Goal: Transaction & Acquisition: Obtain resource

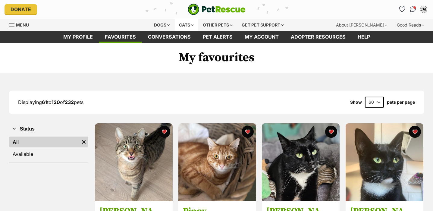
click at [186, 28] on div "Cats" at bounding box center [186, 25] width 23 height 12
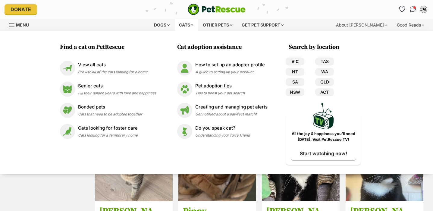
click at [300, 58] on link "VIC" at bounding box center [295, 62] width 19 height 8
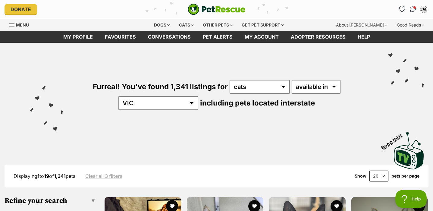
click at [348, 97] on div "Furreal! You've found 1,341 listings for any type of pet cats dogs other pets a…" at bounding box center [216, 85] width 415 height 84
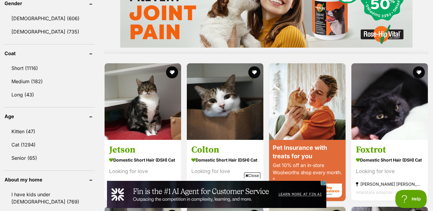
scroll to position [537, 0]
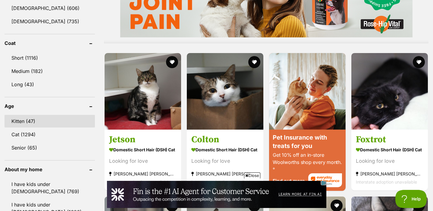
click at [46, 115] on link "Kitten (47)" at bounding box center [50, 121] width 90 height 13
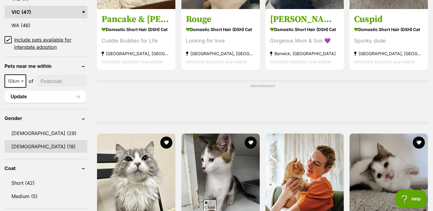
click at [50, 149] on link "[DEMOGRAPHIC_DATA] (18)" at bounding box center [46, 146] width 83 height 13
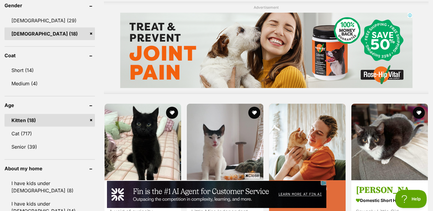
scroll to position [554, 0]
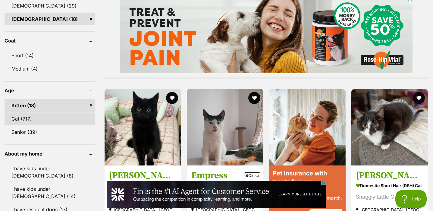
click at [51, 113] on link "Cat (717)" at bounding box center [50, 119] width 90 height 13
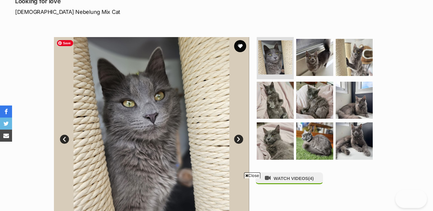
scroll to position [89, 0]
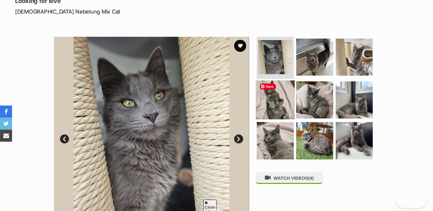
click at [276, 98] on img at bounding box center [275, 99] width 39 height 39
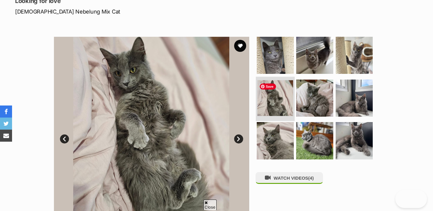
click at [277, 107] on img at bounding box center [276, 98] width 36 height 36
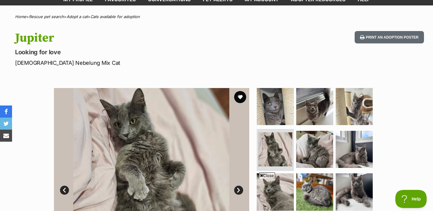
scroll to position [0, 0]
click at [242, 97] on button "favourite" at bounding box center [240, 96] width 13 height 13
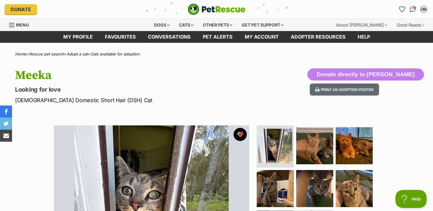
click at [242, 136] on button "favourite" at bounding box center [240, 134] width 13 height 13
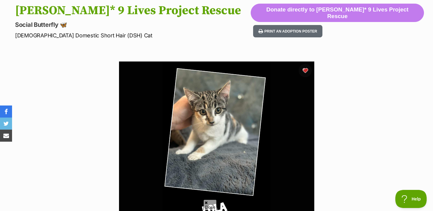
click at [306, 71] on button "favourite" at bounding box center [305, 70] width 13 height 13
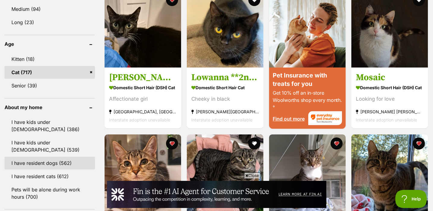
click at [61, 157] on link "I have resident dogs (562)" at bounding box center [50, 163] width 90 height 13
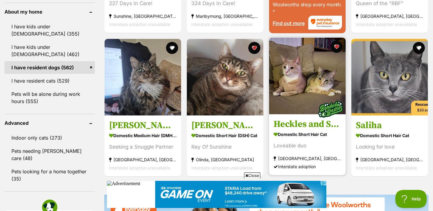
scroll to position [710, 0]
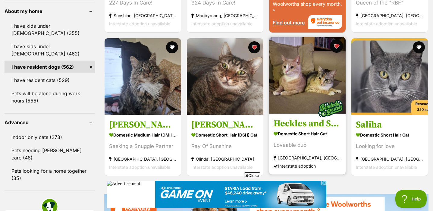
click at [336, 40] on button "favourite" at bounding box center [336, 46] width 13 height 13
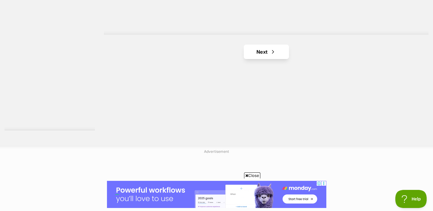
scroll to position [1153, 0]
click at [268, 50] on link "Next" at bounding box center [266, 57] width 45 height 14
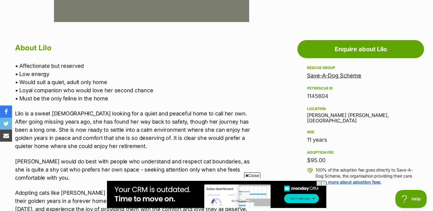
scroll to position [299, 0]
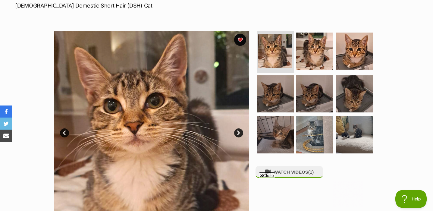
scroll to position [56, 0]
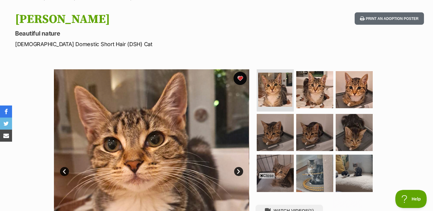
click at [241, 78] on button "favourite" at bounding box center [240, 78] width 13 height 13
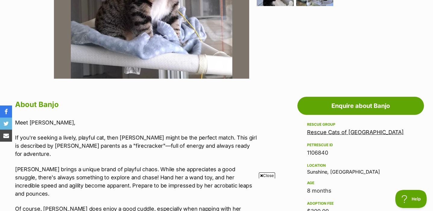
scroll to position [96, 0]
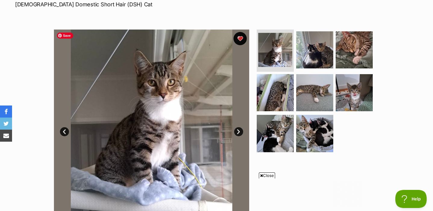
click at [240, 39] on button "favourite" at bounding box center [240, 38] width 13 height 13
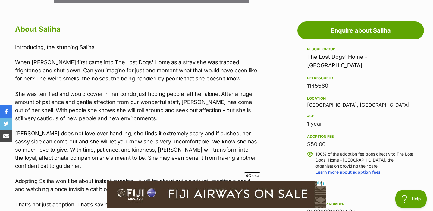
scroll to position [320, 0]
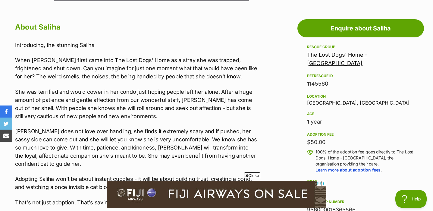
click at [130, 78] on p "When Saliha first came into The Lost Dogs' Home as a stray she was trapped, fri…" at bounding box center [136, 68] width 243 height 24
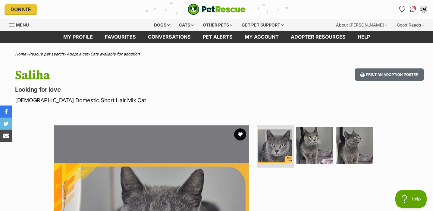
scroll to position [0, 0]
click at [331, 147] on img at bounding box center [315, 145] width 39 height 39
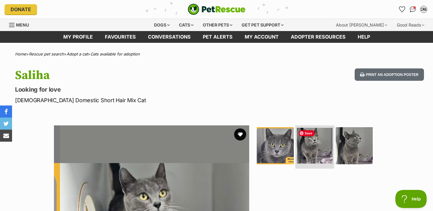
click at [321, 150] on img at bounding box center [315, 146] width 36 height 36
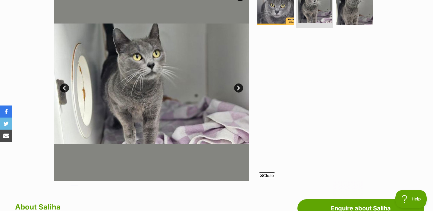
scroll to position [69, 0]
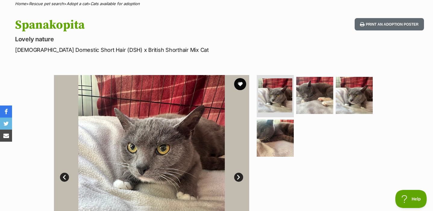
scroll to position [52, 0]
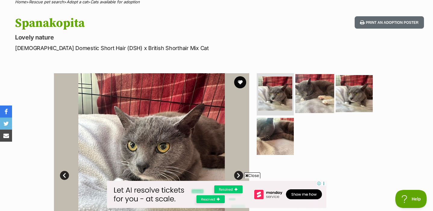
click at [310, 101] on img at bounding box center [315, 93] width 39 height 39
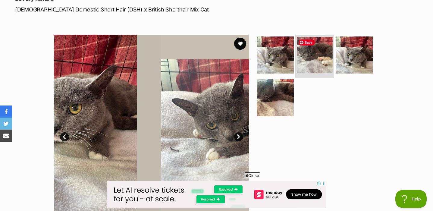
scroll to position [97, 0]
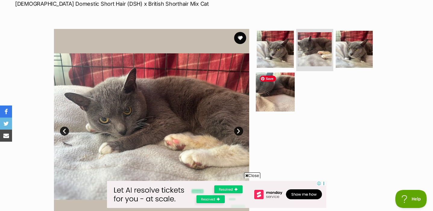
click at [278, 100] on img at bounding box center [275, 91] width 39 height 39
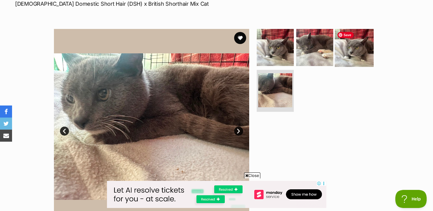
click at [350, 55] on img at bounding box center [354, 47] width 39 height 39
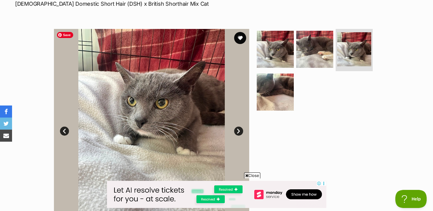
scroll to position [0, 0]
click at [240, 41] on button "favourite" at bounding box center [240, 37] width 13 height 13
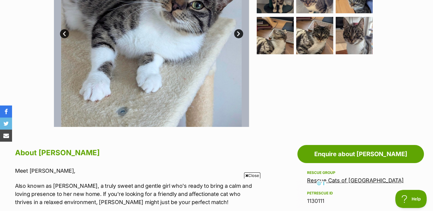
scroll to position [119, 0]
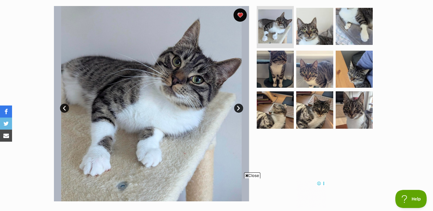
click at [240, 14] on button "favourite" at bounding box center [240, 14] width 13 height 13
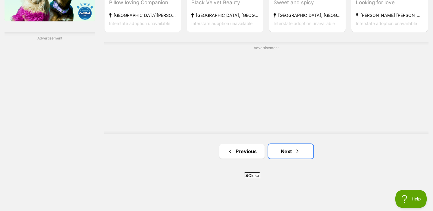
scroll to position [1086, 0]
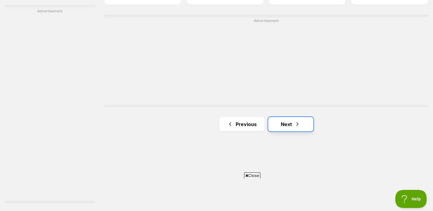
click at [299, 121] on span "Next page" at bounding box center [298, 124] width 6 height 7
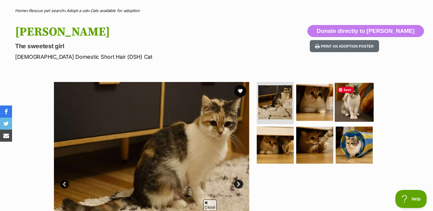
click at [364, 107] on img at bounding box center [354, 102] width 39 height 39
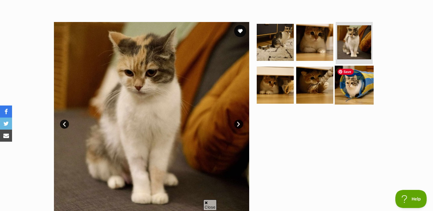
click at [352, 95] on img at bounding box center [354, 84] width 39 height 39
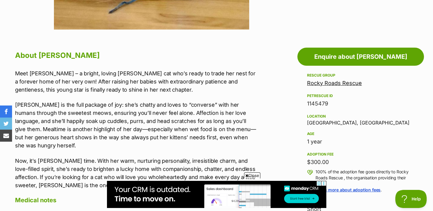
scroll to position [345, 0]
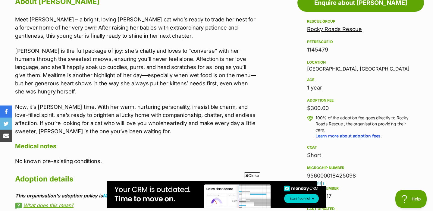
click at [128, 39] on p "Meet Luna – a bright, loving mumma cat who’s ready to trade her nest for a fore…" at bounding box center [136, 27] width 243 height 24
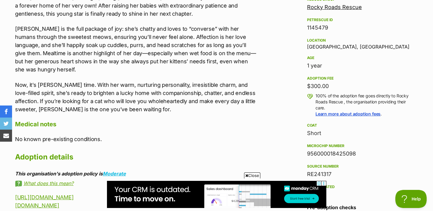
scroll to position [368, 0]
click at [136, 56] on p "Luna is the full package of joy: she’s chatty and loves to “converse” with her …" at bounding box center [136, 48] width 243 height 49
click at [149, 56] on p "Luna is the full package of joy: she’s chatty and loves to “converse” with her …" at bounding box center [136, 48] width 243 height 49
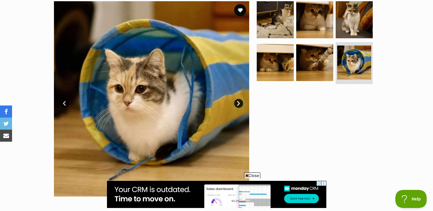
scroll to position [54, 0]
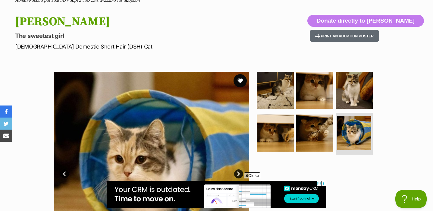
click at [236, 77] on button "favourite" at bounding box center [240, 80] width 13 height 13
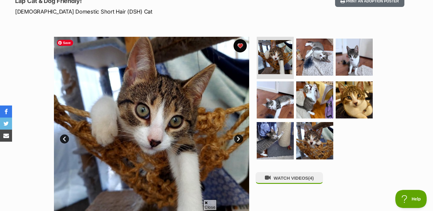
click at [242, 47] on button "favourite" at bounding box center [240, 45] width 13 height 13
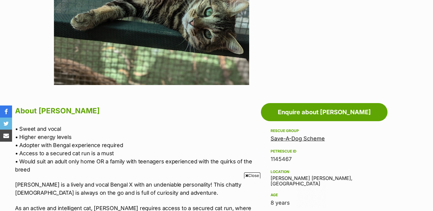
scroll to position [106, 0]
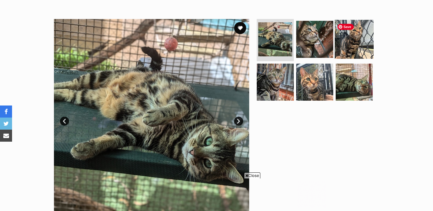
click at [359, 49] on img at bounding box center [354, 39] width 39 height 39
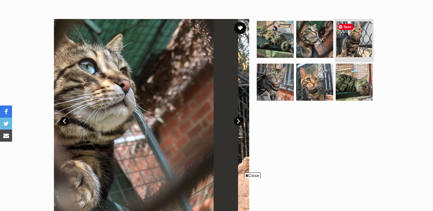
scroll to position [0, 0]
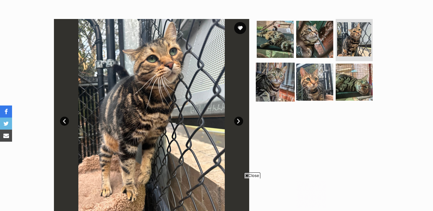
click at [277, 92] on img at bounding box center [275, 81] width 39 height 39
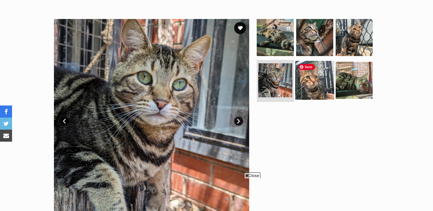
click at [326, 94] on img at bounding box center [315, 80] width 39 height 39
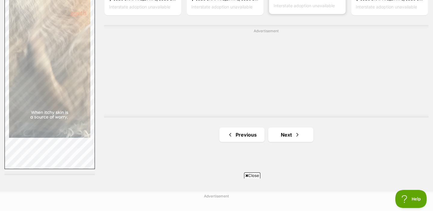
scroll to position [1119, 0]
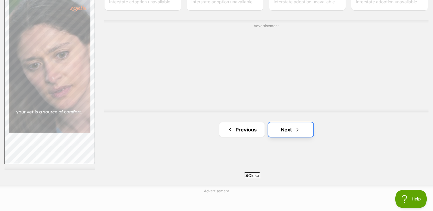
click at [290, 122] on link "Next" at bounding box center [290, 129] width 45 height 14
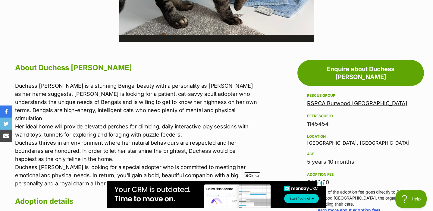
scroll to position [279, 0]
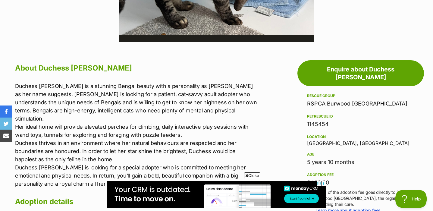
click at [120, 91] on p "Duchess Fluffington is a stunning Bengal beauty with a personality as regal as …" at bounding box center [136, 135] width 243 height 106
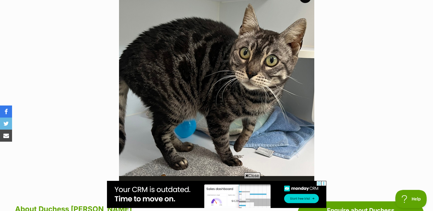
scroll to position [0, 90]
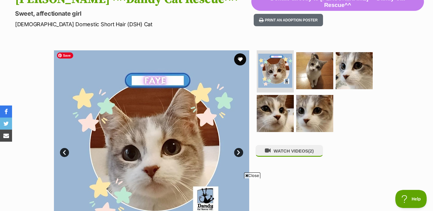
scroll to position [82, 0]
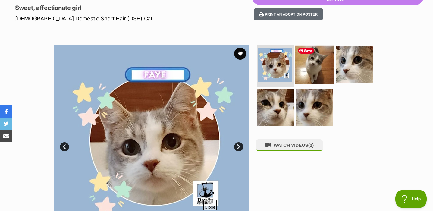
click at [316, 82] on img at bounding box center [315, 65] width 39 height 39
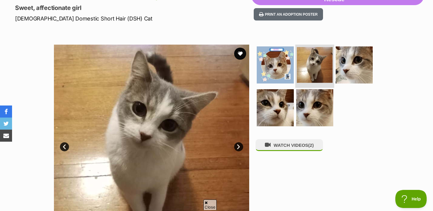
scroll to position [0, 0]
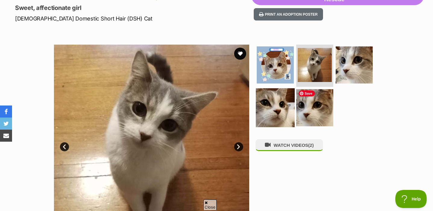
click at [281, 115] on img at bounding box center [275, 107] width 39 height 39
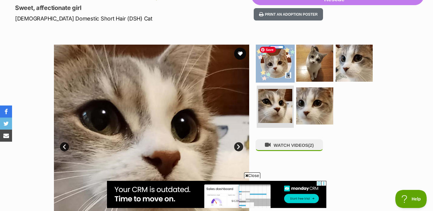
click at [280, 61] on img at bounding box center [275, 63] width 39 height 39
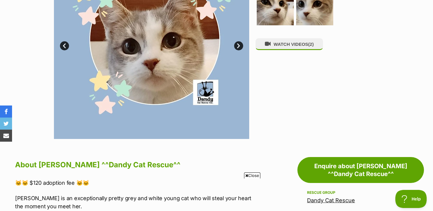
scroll to position [121, 0]
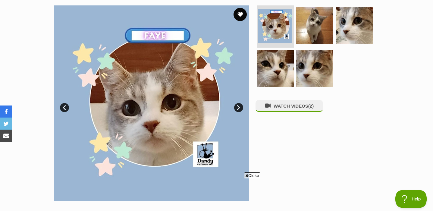
click at [241, 13] on button "favourite" at bounding box center [240, 14] width 13 height 13
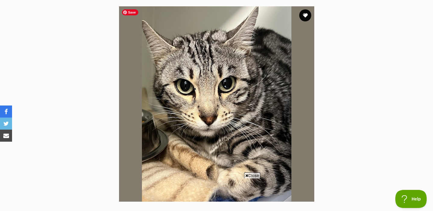
scroll to position [120, 0]
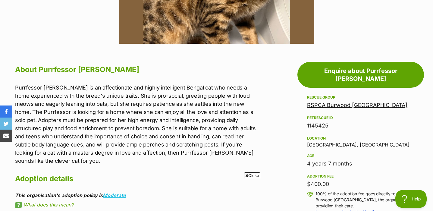
scroll to position [284, 0]
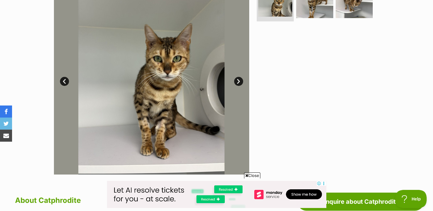
scroll to position [110, 0]
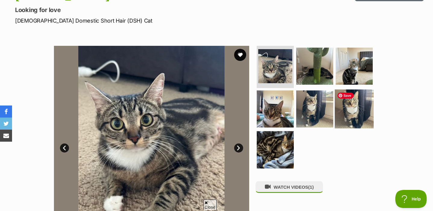
click at [357, 118] on img at bounding box center [354, 108] width 39 height 39
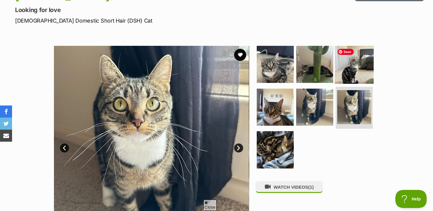
click at [366, 72] on img at bounding box center [354, 64] width 39 height 39
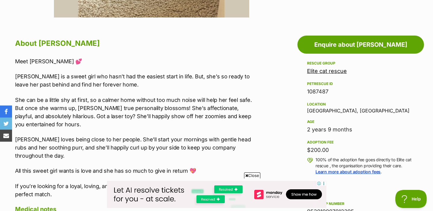
scroll to position [327, 0]
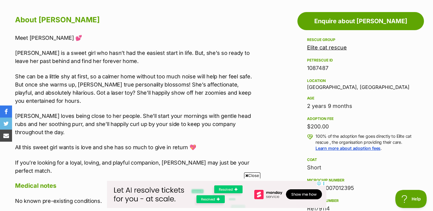
click at [87, 61] on p "Morgan is a sweet girl who hasn’t had the easiest start in life. But, she’s so …" at bounding box center [136, 57] width 243 height 16
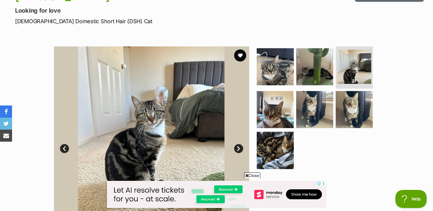
scroll to position [79, 0]
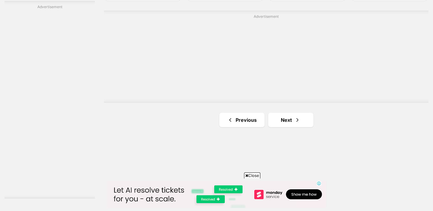
scroll to position [1090, 0]
click at [303, 113] on link "Next" at bounding box center [290, 120] width 45 height 14
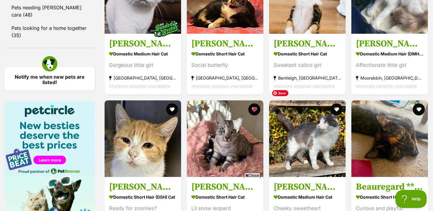
scroll to position [912, 0]
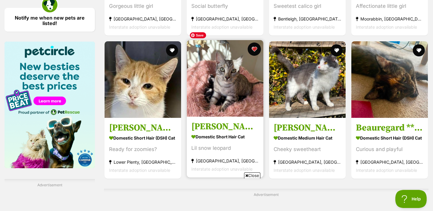
click at [255, 43] on button "favourite" at bounding box center [254, 49] width 13 height 13
click at [258, 43] on button "favourite" at bounding box center [254, 49] width 13 height 13
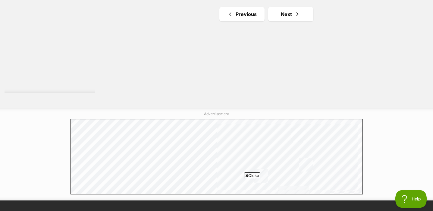
scroll to position [1196, 0]
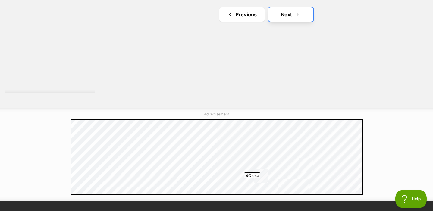
click at [290, 7] on link "Next" at bounding box center [290, 14] width 45 height 14
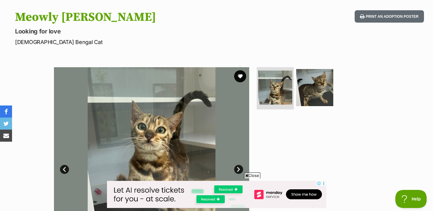
scroll to position [136, 0]
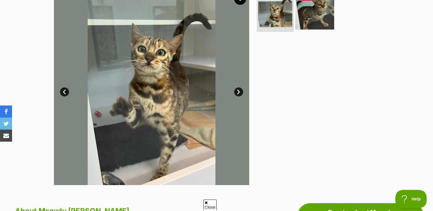
click at [310, 20] on img at bounding box center [315, 10] width 39 height 39
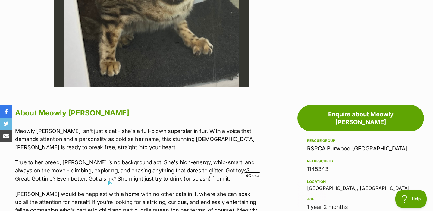
scroll to position [137, 0]
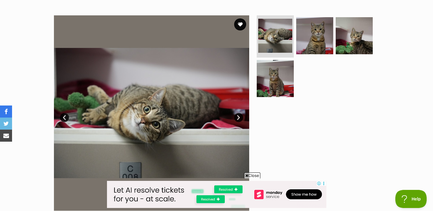
scroll to position [81, 0]
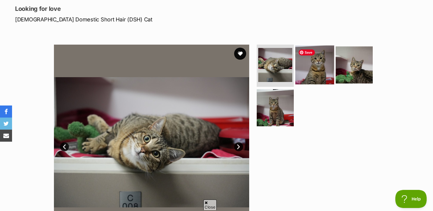
click at [310, 80] on img at bounding box center [315, 65] width 39 height 39
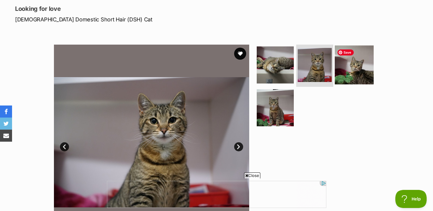
scroll to position [0, 0]
click at [359, 80] on img at bounding box center [354, 65] width 39 height 39
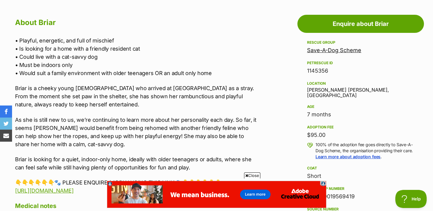
scroll to position [325, 0]
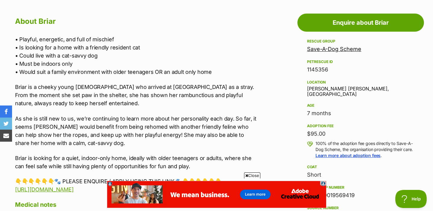
click at [84, 88] on p "Briar is a cheeky young lady who arrived at SADS as a stray. From the moment sh…" at bounding box center [136, 95] width 243 height 24
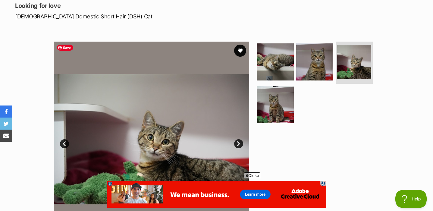
scroll to position [83, 0]
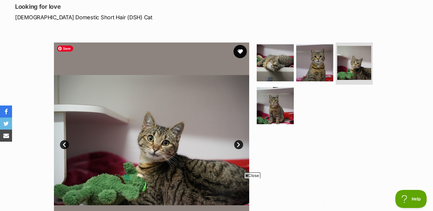
click at [243, 53] on button "favourite" at bounding box center [240, 51] width 13 height 13
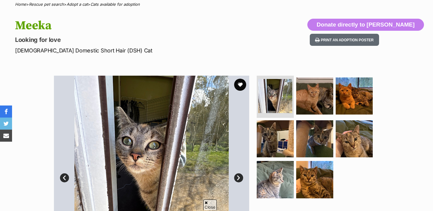
scroll to position [50, 0]
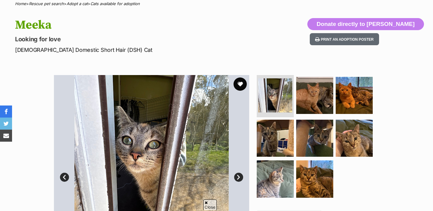
click at [240, 86] on button "favourite" at bounding box center [240, 84] width 13 height 13
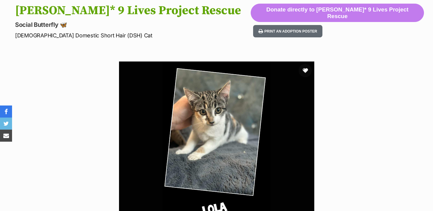
click at [306, 70] on button "favourite" at bounding box center [305, 70] width 13 height 13
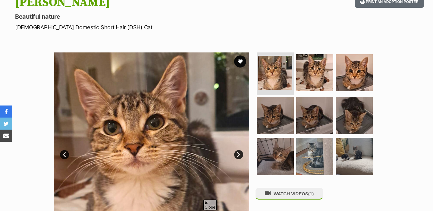
scroll to position [76, 0]
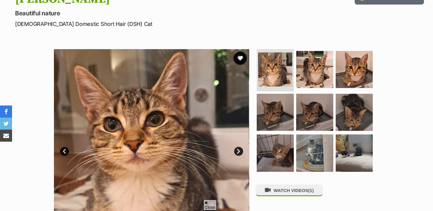
click at [241, 56] on button "favourite" at bounding box center [240, 58] width 13 height 13
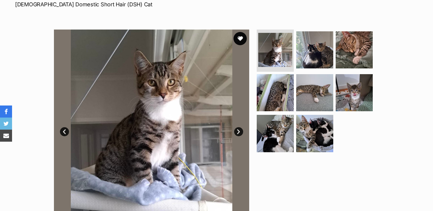
click at [242, 38] on button "favourite" at bounding box center [240, 38] width 13 height 13
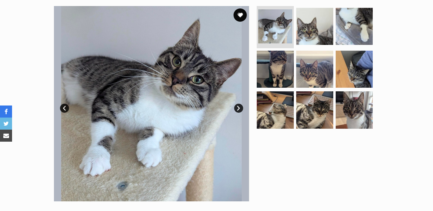
click at [239, 18] on button "favourite" at bounding box center [240, 14] width 13 height 13
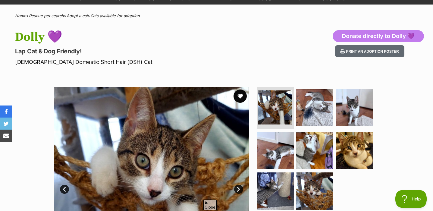
click at [240, 98] on button "favourite" at bounding box center [240, 96] width 13 height 13
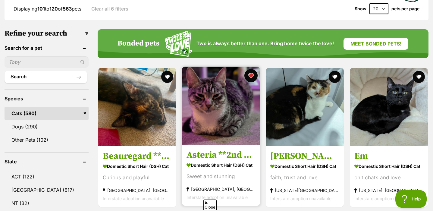
click at [252, 69] on button "favourite" at bounding box center [251, 75] width 13 height 13
click at [253, 69] on button "favourite" at bounding box center [251, 75] width 13 height 13
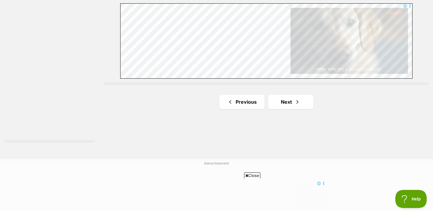
scroll to position [1148, 0]
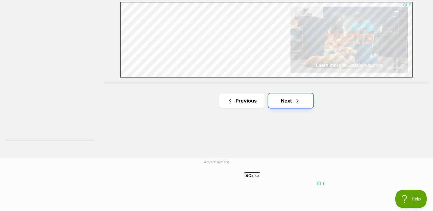
click at [297, 94] on link "Next" at bounding box center [290, 101] width 45 height 14
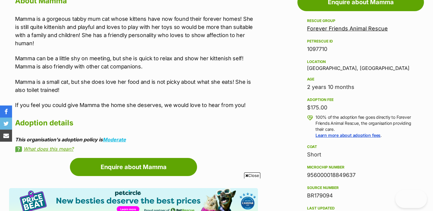
scroll to position [340, 0]
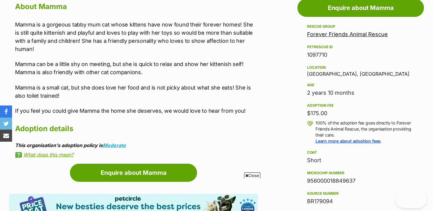
click at [184, 28] on p "Mamma is a gorgeous tabby mum cat whose kittens have now found their forever ho…" at bounding box center [136, 37] width 243 height 33
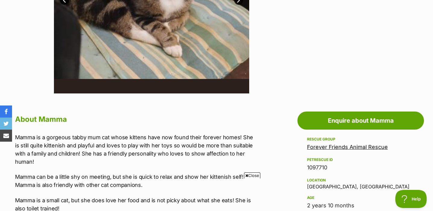
scroll to position [64, 0]
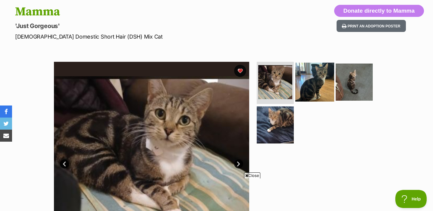
click at [312, 78] on img at bounding box center [315, 82] width 39 height 39
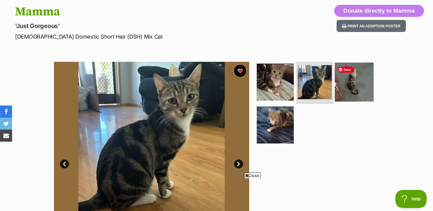
click at [345, 89] on img at bounding box center [354, 82] width 39 height 39
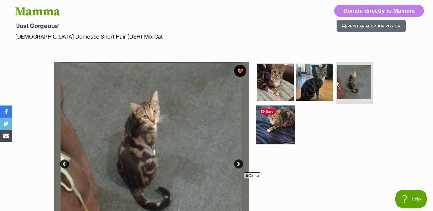
click at [280, 129] on img at bounding box center [275, 124] width 39 height 39
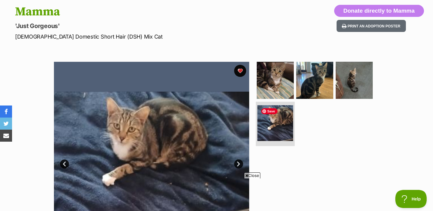
scroll to position [0, 0]
click at [237, 72] on button "favourite" at bounding box center [240, 70] width 13 height 13
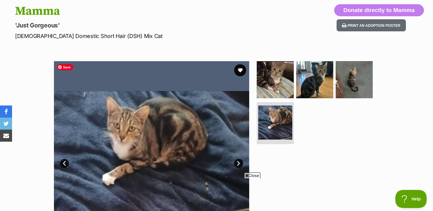
scroll to position [65, 0]
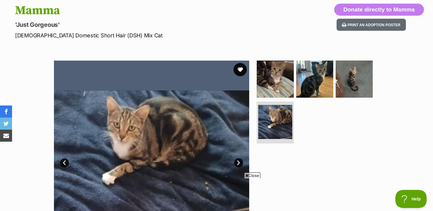
click at [240, 73] on button "favourite" at bounding box center [240, 69] width 13 height 13
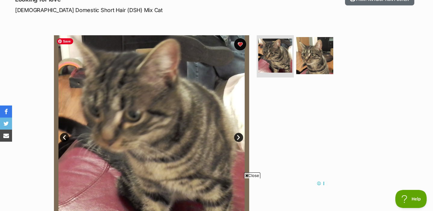
scroll to position [89, 0]
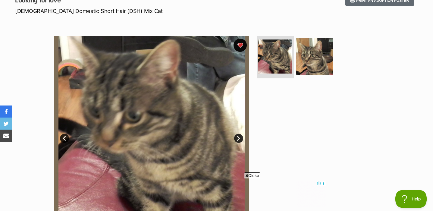
click at [242, 46] on button "favourite" at bounding box center [240, 45] width 13 height 13
click at [240, 47] on button "favourite" at bounding box center [240, 45] width 13 height 13
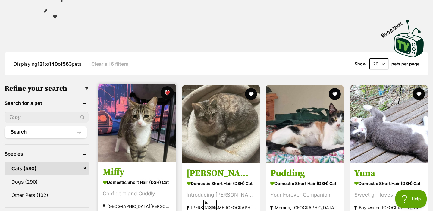
click at [165, 86] on button "favourite" at bounding box center [167, 92] width 13 height 13
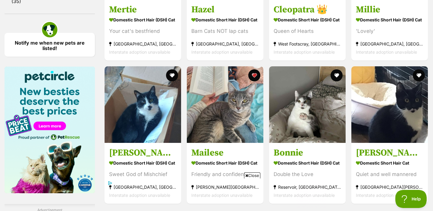
scroll to position [935, 0]
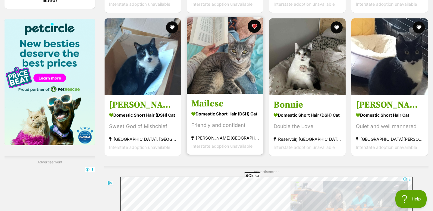
click at [254, 20] on button "favourite" at bounding box center [254, 26] width 13 height 13
click at [257, 20] on button "favourite" at bounding box center [254, 26] width 13 height 13
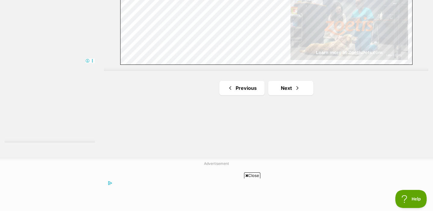
scroll to position [1166, 0]
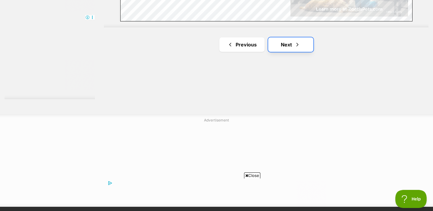
click at [299, 41] on span "Next page" at bounding box center [298, 44] width 6 height 7
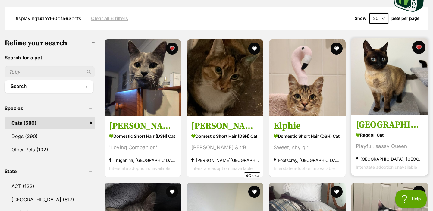
click at [420, 41] on button "favourite" at bounding box center [419, 47] width 13 height 13
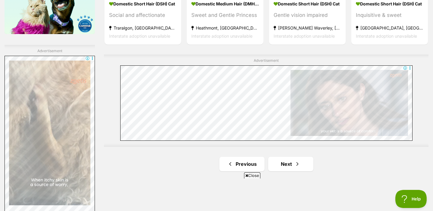
scroll to position [1046, 0]
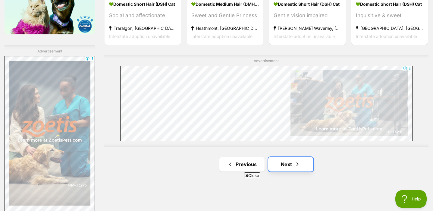
click at [307, 157] on link "Next" at bounding box center [290, 164] width 45 height 14
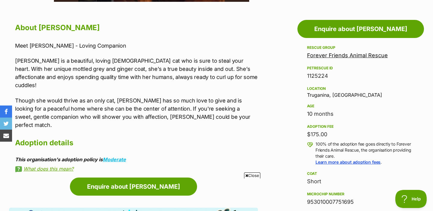
scroll to position [320, 0]
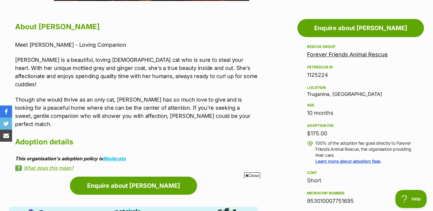
click at [128, 70] on p "Jasmine is a beautiful, loving female cat who is sure to steal your heart. With…" at bounding box center [136, 72] width 243 height 33
click at [138, 86] on div "Meet Jasmine - Loving Companion Jasmine is a beautiful, loving female cat who i…" at bounding box center [136, 84] width 243 height 87
click at [116, 96] on p "Though she would thrive as an only cat, Jasmine has so much love to give and is…" at bounding box center [136, 112] width 243 height 33
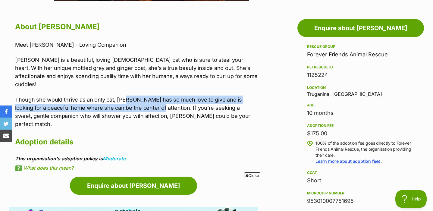
drag, startPoint x: 125, startPoint y: 91, endPoint x: 145, endPoint y: 100, distance: 22.1
click at [146, 100] on p "Though she would thrive as an only cat, Jasmine has so much love to give and is…" at bounding box center [136, 112] width 243 height 33
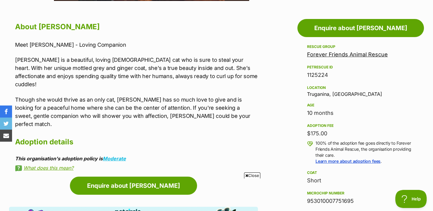
click at [183, 100] on p "Though she would thrive as an only cat, Jasmine has so much love to give and is…" at bounding box center [136, 112] width 243 height 33
click at [224, 102] on p "Though she would thrive as an only cat, Jasmine has so much love to give and is…" at bounding box center [136, 112] width 243 height 33
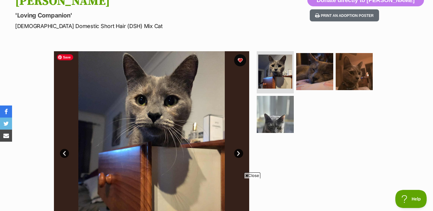
scroll to position [74, 0]
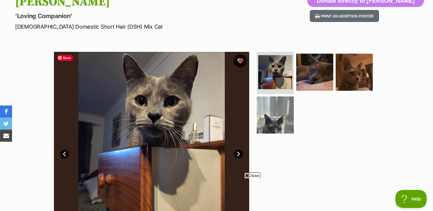
click at [240, 63] on button "favourite" at bounding box center [240, 60] width 13 height 13
click at [238, 62] on button "favourite" at bounding box center [240, 60] width 13 height 13
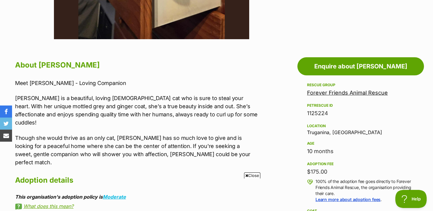
scroll to position [283, 0]
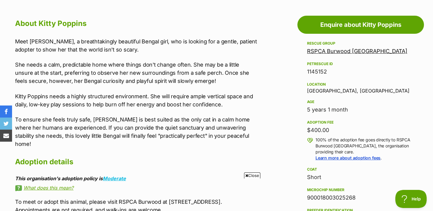
scroll to position [328, 0]
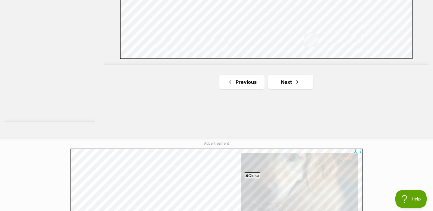
scroll to position [1188, 0]
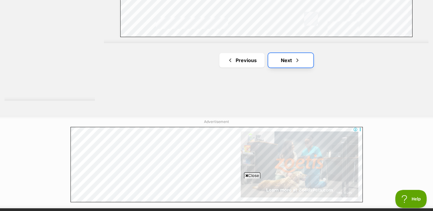
click at [290, 53] on link "Next" at bounding box center [290, 60] width 45 height 14
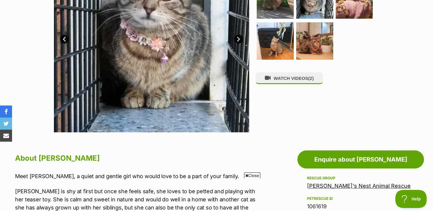
scroll to position [126, 0]
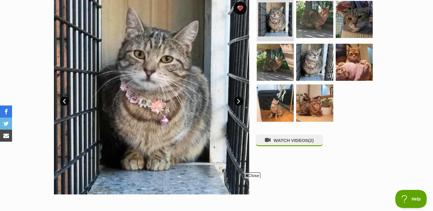
click at [236, 9] on button "favourite" at bounding box center [240, 8] width 13 height 13
click at [242, 10] on button "favourite" at bounding box center [240, 8] width 13 height 13
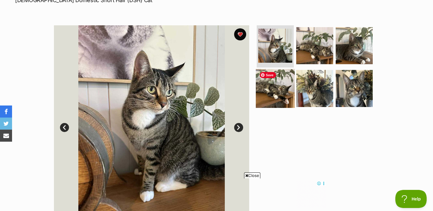
scroll to position [87, 0]
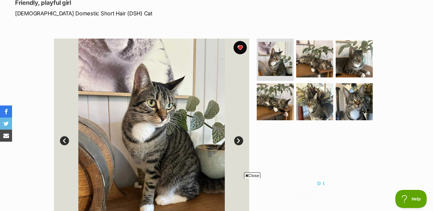
click at [243, 47] on button "favourite" at bounding box center [240, 47] width 13 height 13
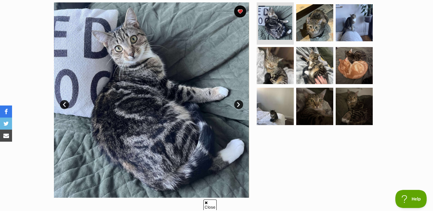
scroll to position [51, 0]
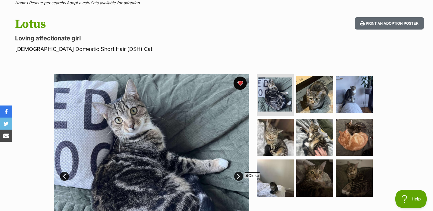
click at [240, 83] on button "favourite" at bounding box center [240, 83] width 13 height 13
click at [242, 84] on button "favourite" at bounding box center [240, 83] width 13 height 13
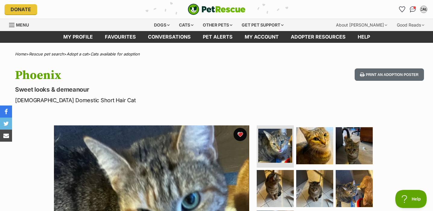
click at [242, 134] on button "favourite" at bounding box center [240, 134] width 13 height 13
click at [242, 135] on button "favourite" at bounding box center [240, 134] width 13 height 13
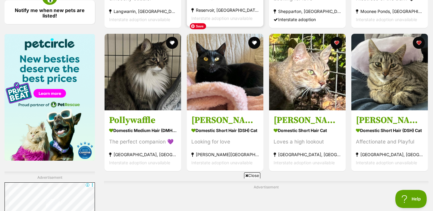
scroll to position [920, 0]
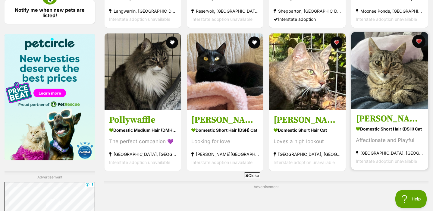
click at [422, 35] on button "favourite" at bounding box center [419, 41] width 13 height 13
click at [420, 35] on button "favourite" at bounding box center [419, 41] width 13 height 13
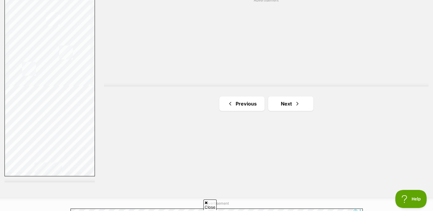
scroll to position [1116, 0]
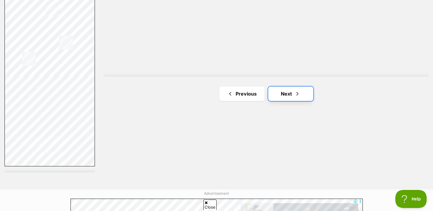
click at [294, 87] on link "Next" at bounding box center [290, 94] width 45 height 14
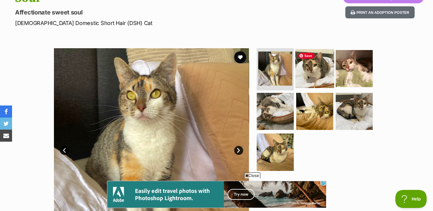
click at [320, 75] on img at bounding box center [315, 68] width 39 height 39
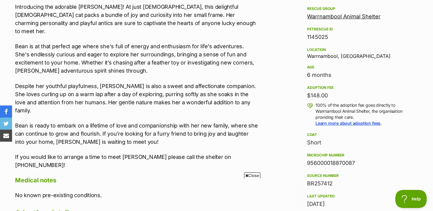
scroll to position [360, 0]
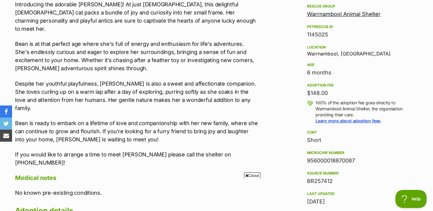
click at [135, 119] on p "Bean is ready to embark on a lifetime of love and companionship with her new fa…" at bounding box center [136, 131] width 243 height 24
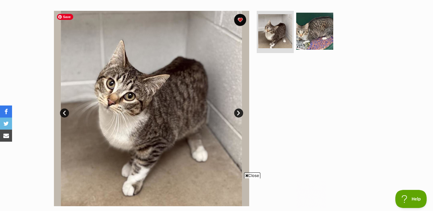
scroll to position [116, 0]
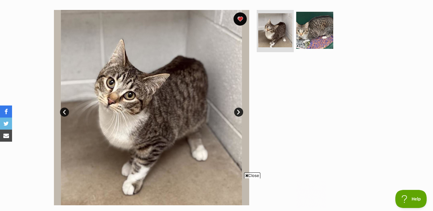
click at [237, 17] on button "favourite" at bounding box center [240, 18] width 13 height 13
click at [240, 19] on button "favourite" at bounding box center [240, 18] width 13 height 13
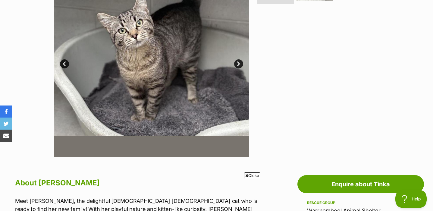
scroll to position [88, 0]
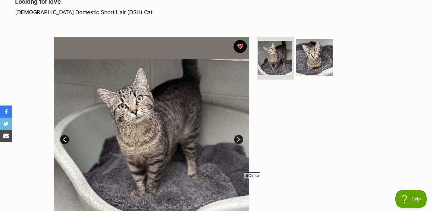
click at [244, 47] on button "favourite" at bounding box center [240, 46] width 13 height 13
click at [242, 46] on button "favourite" at bounding box center [240, 46] width 13 height 13
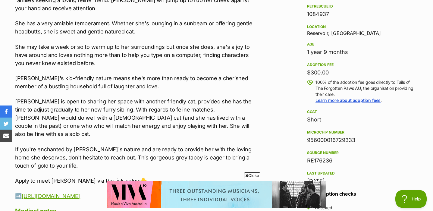
scroll to position [381, 0]
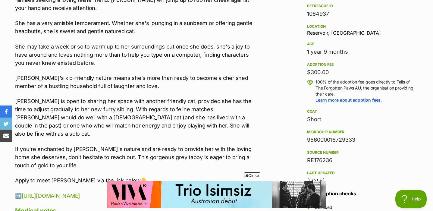
click at [106, 99] on p "Sally is open to sharing her space with another friendly cat, provided she has …" at bounding box center [136, 117] width 243 height 41
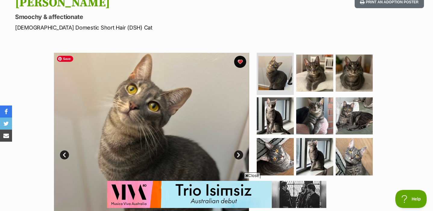
scroll to position [72, 0]
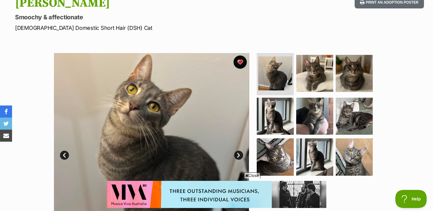
click at [240, 66] on button "favourite" at bounding box center [240, 62] width 13 height 13
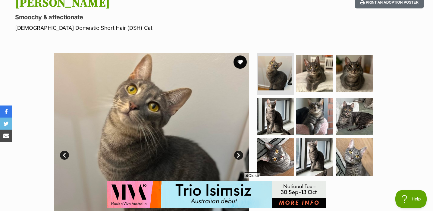
click at [243, 63] on button "favourite" at bounding box center [240, 62] width 13 height 13
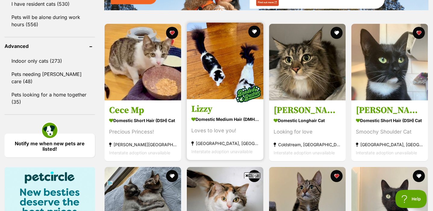
scroll to position [790, 0]
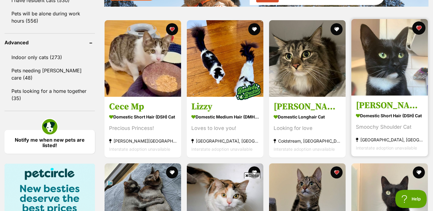
click at [418, 21] on button "favourite" at bounding box center [419, 27] width 13 height 13
click at [421, 21] on button "favourite" at bounding box center [419, 27] width 13 height 13
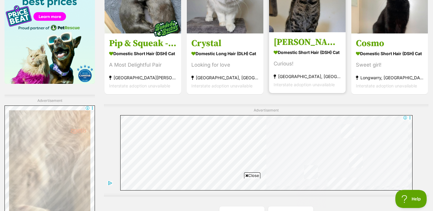
scroll to position [1135, 0]
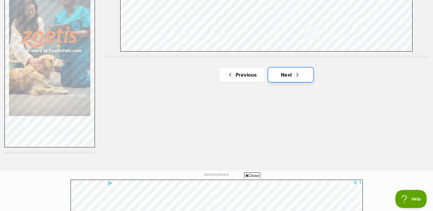
click at [303, 68] on link "Next" at bounding box center [290, 75] width 45 height 14
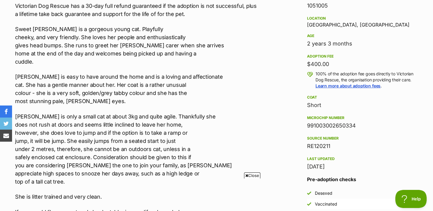
scroll to position [390, 0]
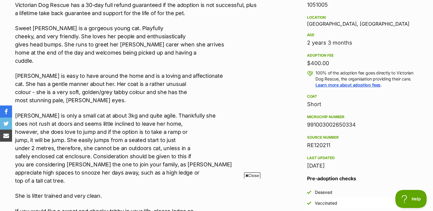
click at [166, 92] on p "[PERSON_NAME] is easy to have around the home and is a loving and affectionate …" at bounding box center [136, 88] width 243 height 33
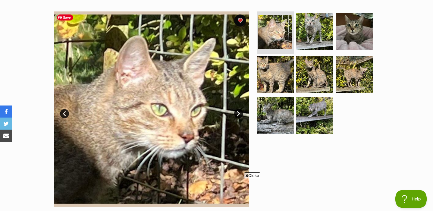
scroll to position [31, 0]
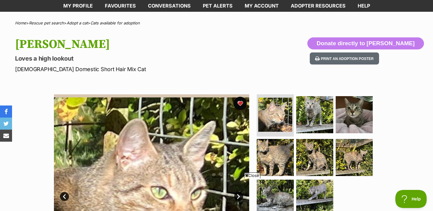
click at [241, 107] on button "favourite" at bounding box center [240, 103] width 13 height 13
click at [242, 102] on button "favourite" at bounding box center [240, 103] width 13 height 13
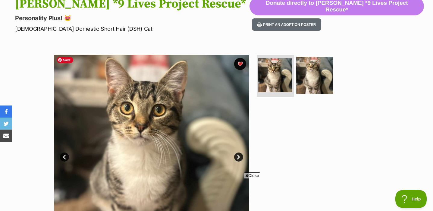
scroll to position [72, 0]
click at [244, 62] on button "favourite" at bounding box center [240, 63] width 13 height 13
click at [242, 66] on button "favourite" at bounding box center [240, 63] width 13 height 13
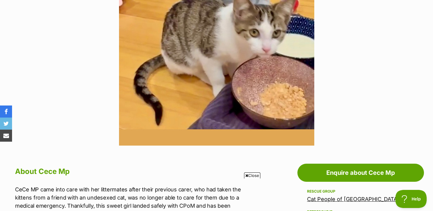
scroll to position [5, 0]
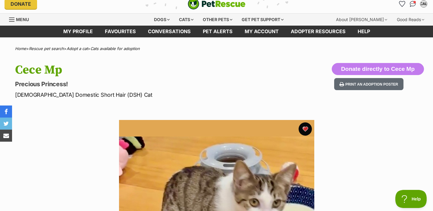
click at [307, 132] on button "favourite" at bounding box center [305, 128] width 13 height 13
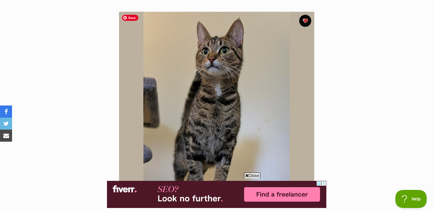
scroll to position [114, 0]
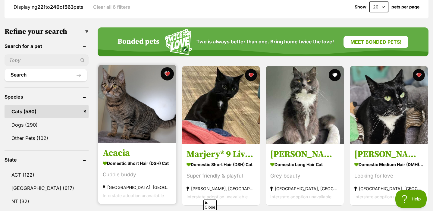
click at [166, 67] on button "favourite" at bounding box center [167, 73] width 13 height 13
click at [168, 67] on button "favourite" at bounding box center [167, 73] width 13 height 13
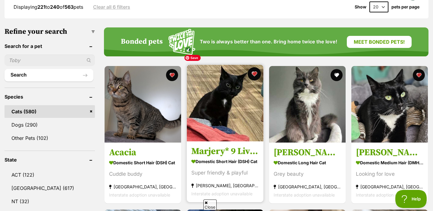
click at [252, 67] on button "favourite" at bounding box center [254, 73] width 13 height 13
click at [256, 67] on button "favourite" at bounding box center [254, 73] width 13 height 13
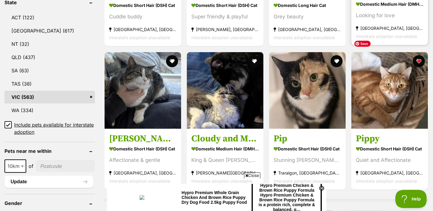
scroll to position [341, 0]
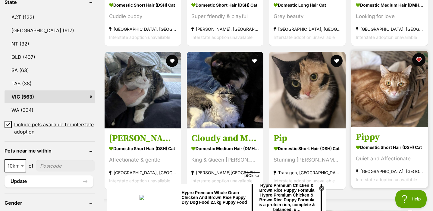
click at [420, 53] on button "favourite" at bounding box center [419, 59] width 13 height 13
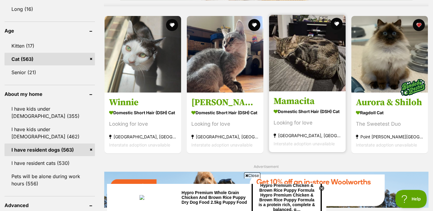
scroll to position [612, 0]
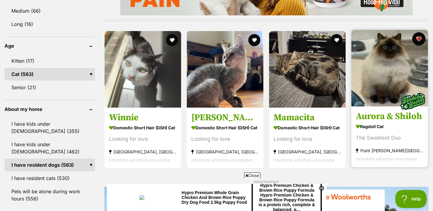
click at [417, 32] on button "favourite" at bounding box center [419, 38] width 13 height 13
click at [419, 32] on button "favourite" at bounding box center [419, 38] width 13 height 13
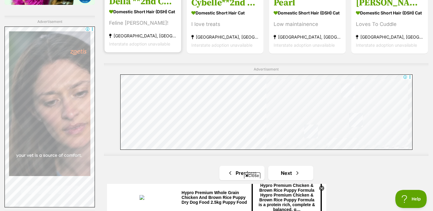
scroll to position [1080, 0]
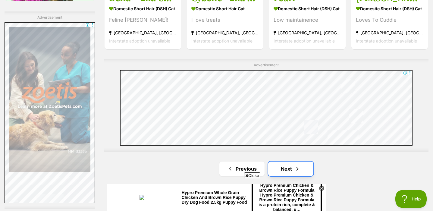
click at [301, 162] on link "Next" at bounding box center [290, 169] width 45 height 14
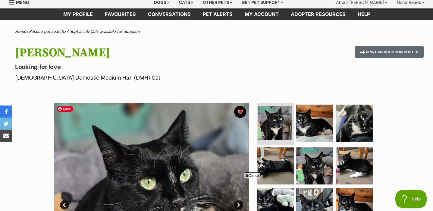
scroll to position [15, 0]
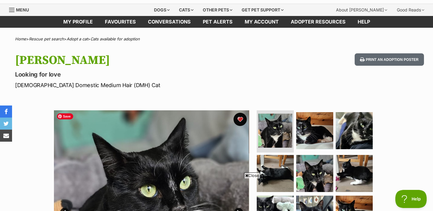
click at [241, 118] on button "favourite" at bounding box center [240, 119] width 13 height 13
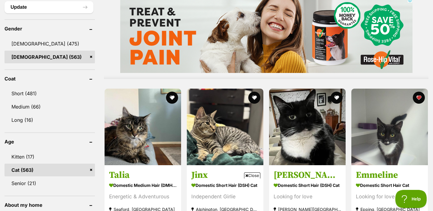
scroll to position [570, 0]
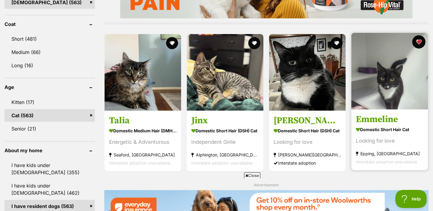
click at [421, 35] on button "favourite" at bounding box center [419, 41] width 13 height 13
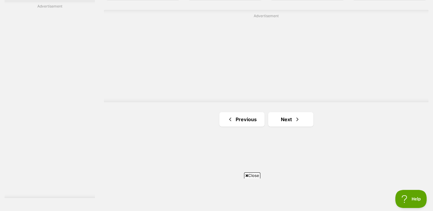
scroll to position [1094, 0]
click at [292, 109] on link "Next" at bounding box center [290, 116] width 45 height 14
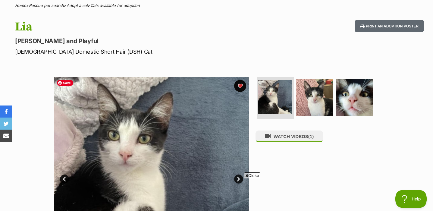
scroll to position [36, 0]
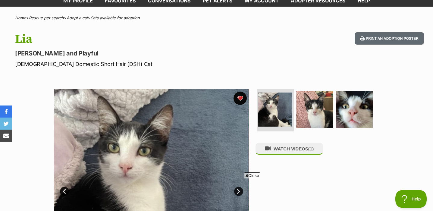
click at [241, 99] on button "favourite" at bounding box center [240, 98] width 13 height 13
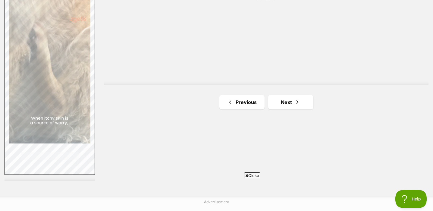
scroll to position [1116, 0]
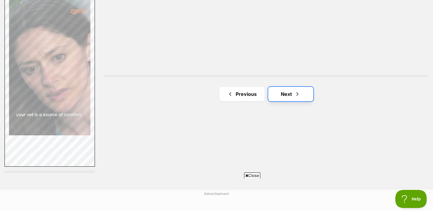
click at [273, 87] on link "Next" at bounding box center [290, 94] width 45 height 14
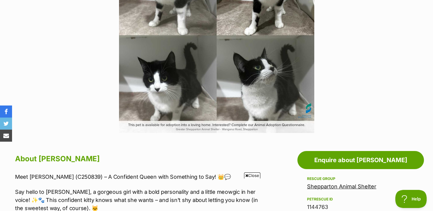
scroll to position [114, 0]
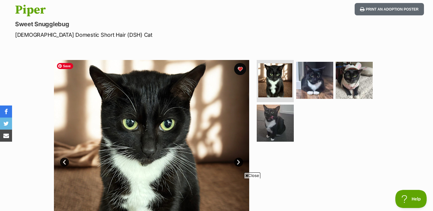
scroll to position [67, 0]
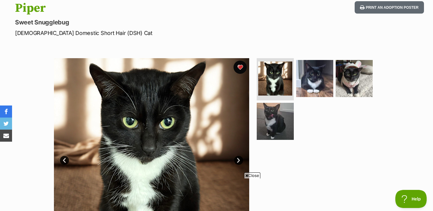
click at [238, 68] on button "favourite" at bounding box center [240, 67] width 13 height 13
click at [242, 68] on button "favourite" at bounding box center [240, 67] width 13 height 13
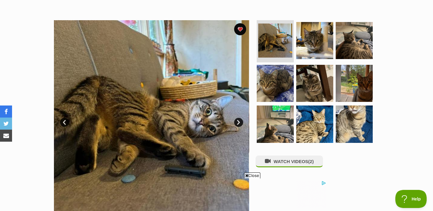
scroll to position [130, 0]
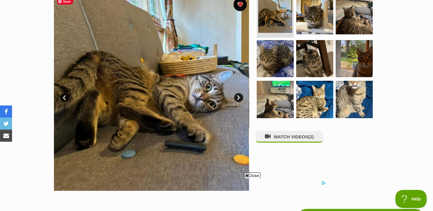
click at [240, 7] on button "favourite" at bounding box center [240, 4] width 13 height 13
click at [242, 7] on button "favourite" at bounding box center [240, 4] width 13 height 13
click at [317, 25] on img at bounding box center [315, 15] width 39 height 39
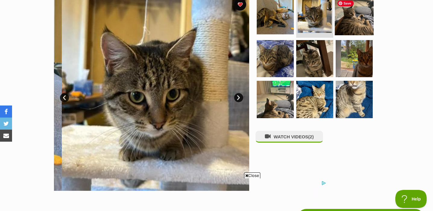
click at [359, 26] on img at bounding box center [354, 15] width 39 height 39
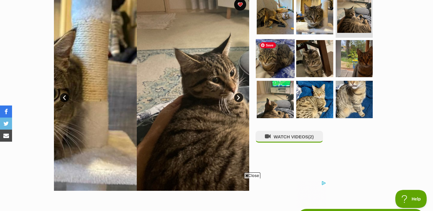
click at [277, 58] on img at bounding box center [275, 58] width 39 height 39
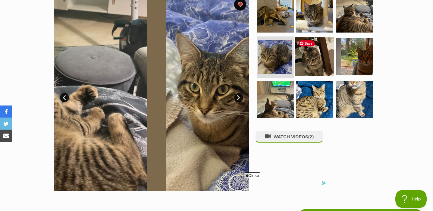
click at [326, 63] on img at bounding box center [315, 56] width 39 height 39
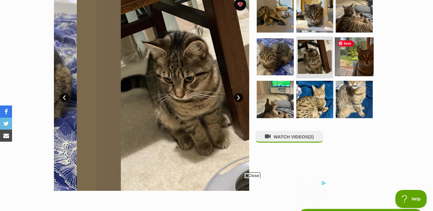
click at [347, 62] on img at bounding box center [354, 56] width 39 height 39
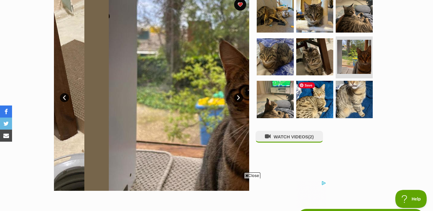
click at [294, 98] on ul at bounding box center [318, 58] width 124 height 126
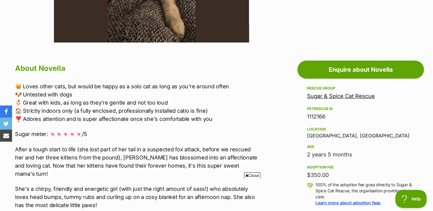
scroll to position [278, 0]
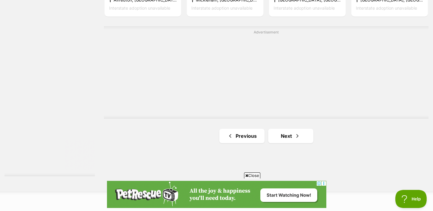
scroll to position [1143, 0]
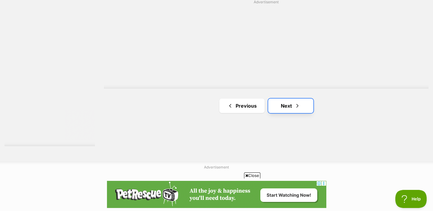
click at [302, 99] on link "Next" at bounding box center [290, 106] width 45 height 14
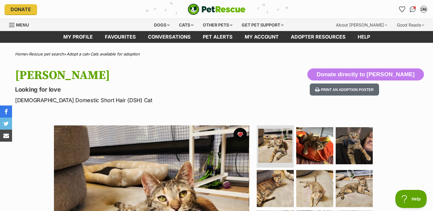
click at [240, 135] on button "favourite" at bounding box center [240, 134] width 13 height 13
click at [242, 133] on button "favourite" at bounding box center [240, 134] width 13 height 13
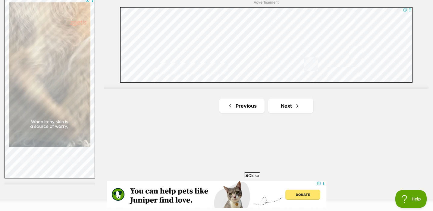
scroll to position [1110, 0]
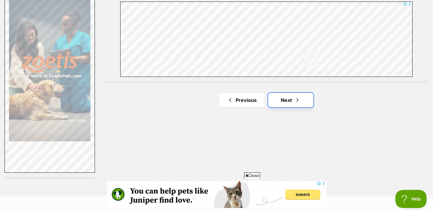
click at [301, 93] on link "Next" at bounding box center [290, 100] width 45 height 14
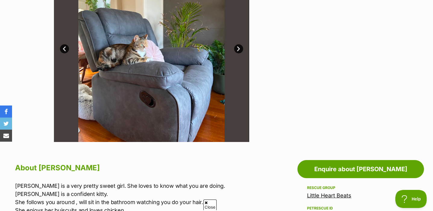
scroll to position [56, 0]
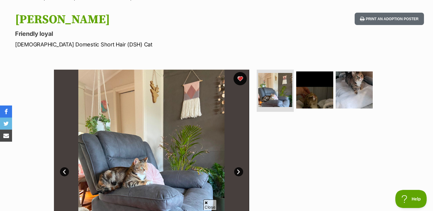
click at [241, 80] on button "favourite" at bounding box center [240, 78] width 13 height 13
click at [241, 79] on button "favourite" at bounding box center [240, 78] width 13 height 13
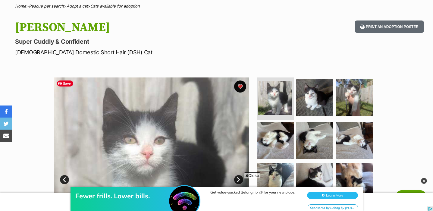
scroll to position [47, 0]
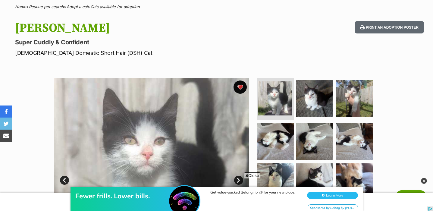
click at [239, 87] on button "favourite" at bounding box center [240, 87] width 13 height 13
click at [239, 89] on button "favourite" at bounding box center [240, 87] width 13 height 13
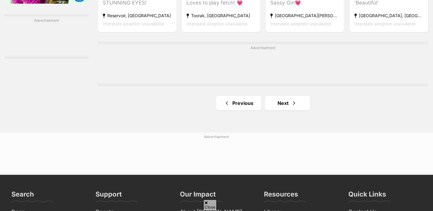
scroll to position [1074, 0]
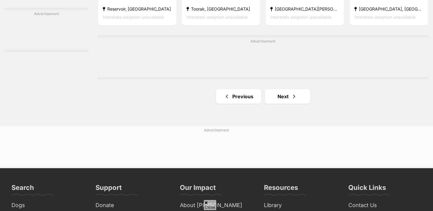
click at [291, 93] on span "Next page" at bounding box center [294, 96] width 6 height 7
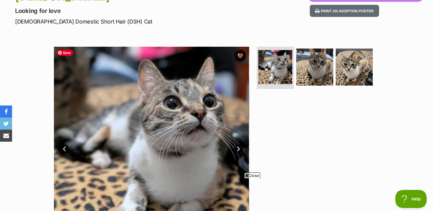
scroll to position [37, 0]
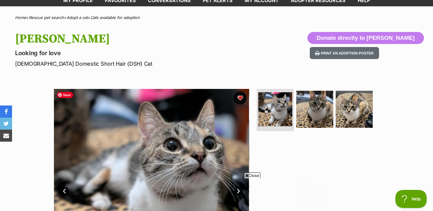
click at [242, 100] on button "favourite" at bounding box center [240, 97] width 13 height 13
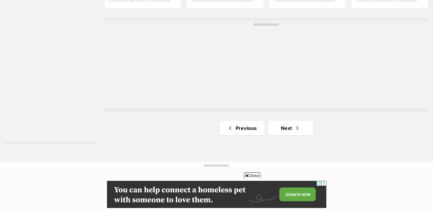
scroll to position [1130, 0]
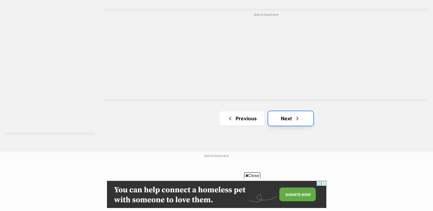
click at [290, 111] on link "Next" at bounding box center [290, 118] width 45 height 14
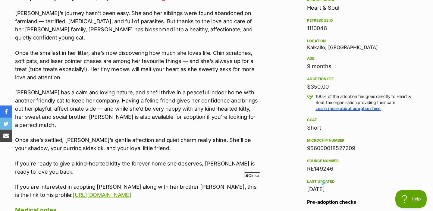
scroll to position [367, 0]
click at [160, 91] on p "Sibel has a calm and loving nature, and she’ll thrive in a peaceful indoor home…" at bounding box center [136, 108] width 243 height 41
click at [193, 88] on p "Sibel has a calm and loving nature, and she’ll thrive in a peaceful indoor home…" at bounding box center [136, 108] width 243 height 41
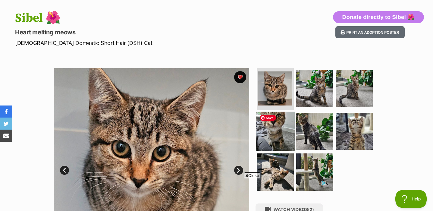
scroll to position [136, 0]
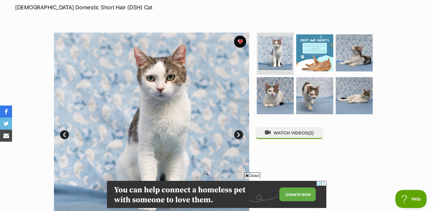
scroll to position [84, 0]
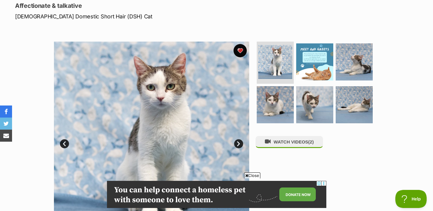
click at [238, 48] on button "favourite" at bounding box center [240, 50] width 13 height 13
click at [240, 52] on button "favourite" at bounding box center [240, 50] width 13 height 13
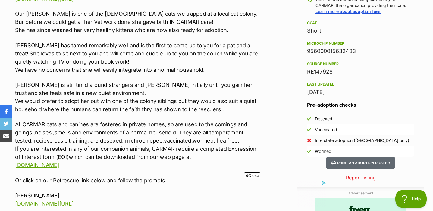
click at [118, 50] on p "Susie has tamed remarkably well and is the first to come up to you for a pat an…" at bounding box center [136, 57] width 243 height 33
click at [181, 52] on p "Susie has tamed remarkably well and is the first to come up to you for a pat an…" at bounding box center [136, 57] width 243 height 33
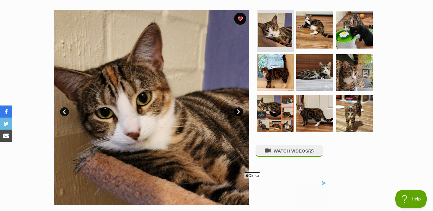
scroll to position [64, 0]
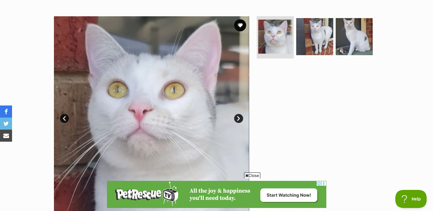
scroll to position [121, 0]
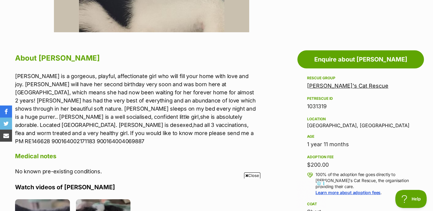
click at [191, 103] on p "[PERSON_NAME] is a gorgeous, playful, affectionate girl who will fill your home…" at bounding box center [136, 108] width 243 height 73
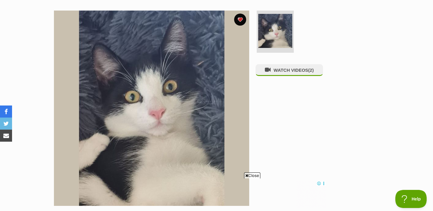
scroll to position [84, 0]
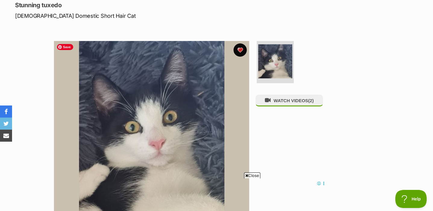
click at [241, 49] on button "favourite" at bounding box center [240, 49] width 13 height 13
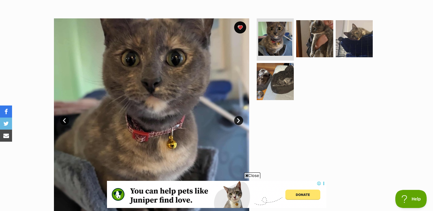
scroll to position [86, 0]
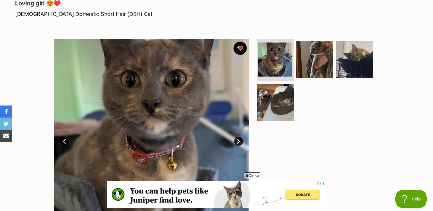
click at [244, 44] on button "favourite" at bounding box center [240, 48] width 13 height 13
click at [242, 51] on button "favourite" at bounding box center [240, 48] width 13 height 13
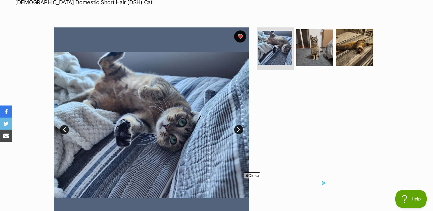
scroll to position [22, 0]
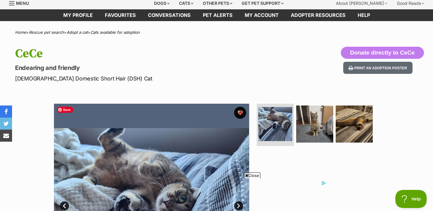
click at [244, 107] on img at bounding box center [151, 201] width 195 height 195
click at [242, 115] on button "favourite" at bounding box center [240, 112] width 13 height 13
click at [243, 112] on button "favourite" at bounding box center [240, 112] width 13 height 13
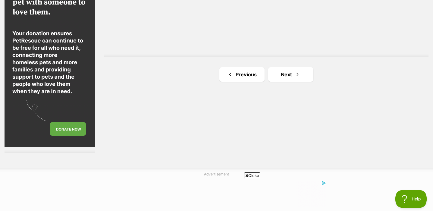
scroll to position [1130, 0]
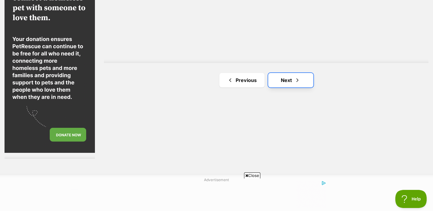
click at [294, 73] on link "Next" at bounding box center [290, 80] width 45 height 14
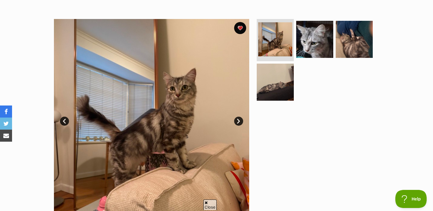
scroll to position [93, 0]
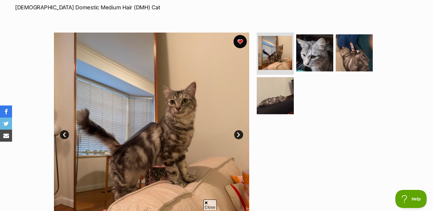
click at [238, 41] on button "favourite" at bounding box center [240, 41] width 13 height 13
click at [240, 44] on button "favourite" at bounding box center [240, 41] width 13 height 13
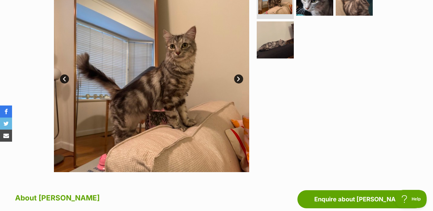
scroll to position [0, 0]
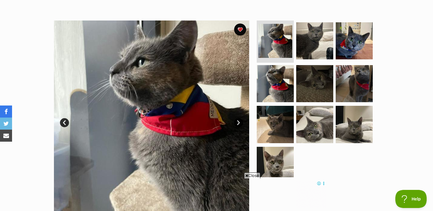
scroll to position [103, 0]
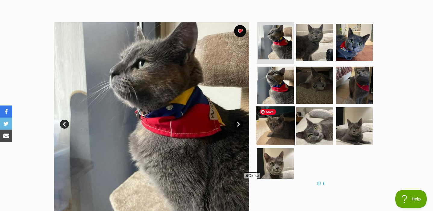
click at [266, 107] on img at bounding box center [275, 125] width 39 height 39
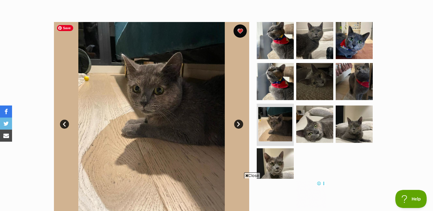
click at [243, 31] on button "favourite" at bounding box center [240, 30] width 13 height 13
click at [239, 32] on button "favourite" at bounding box center [240, 30] width 13 height 13
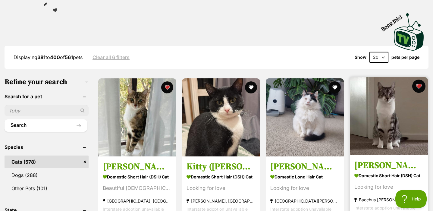
click at [420, 80] on button "favourite" at bounding box center [419, 86] width 13 height 13
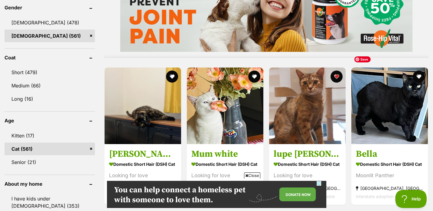
scroll to position [567, 0]
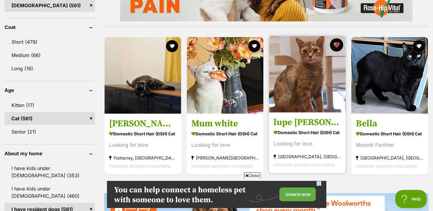
click at [336, 38] on button "favourite" at bounding box center [336, 44] width 13 height 13
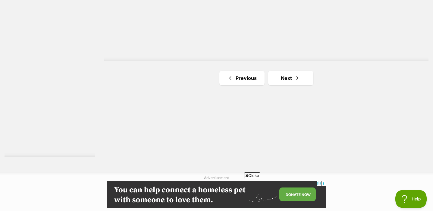
scroll to position [1132, 0]
click at [290, 71] on link "Next" at bounding box center [290, 78] width 45 height 14
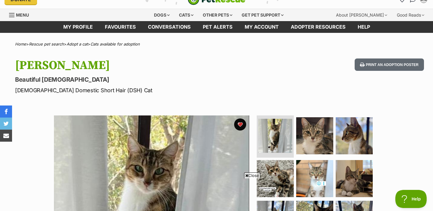
scroll to position [16, 0]
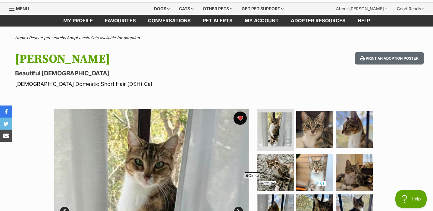
click at [242, 119] on button "favourite" at bounding box center [240, 118] width 13 height 13
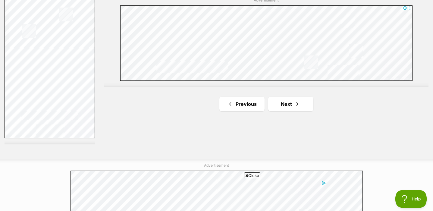
scroll to position [1150, 0]
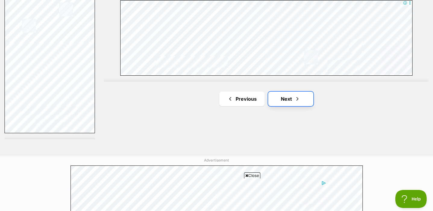
click at [297, 95] on span "Next page" at bounding box center [298, 98] width 6 height 7
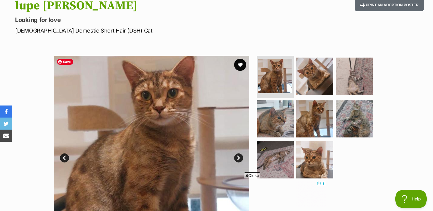
click at [246, 69] on img at bounding box center [151, 153] width 195 height 195
click at [367, 88] on img at bounding box center [354, 76] width 39 height 39
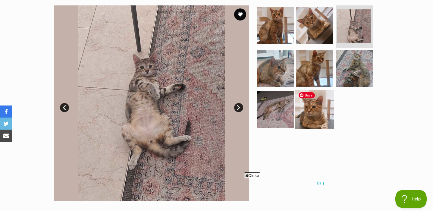
scroll to position [124, 0]
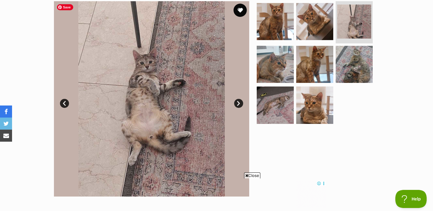
click at [241, 11] on button "favourite" at bounding box center [240, 10] width 13 height 13
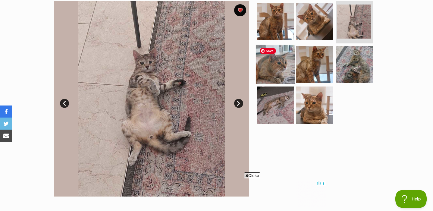
click at [271, 68] on img at bounding box center [275, 64] width 39 height 39
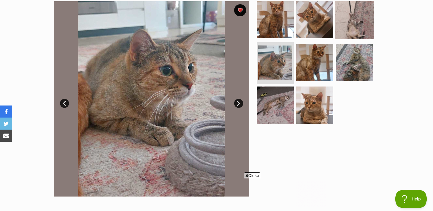
scroll to position [0, 0]
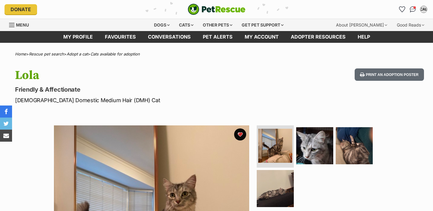
click at [242, 133] on button "favourite" at bounding box center [240, 134] width 13 height 13
click at [241, 133] on button "favourite" at bounding box center [240, 134] width 13 height 13
